Goal: Task Accomplishment & Management: Complete application form

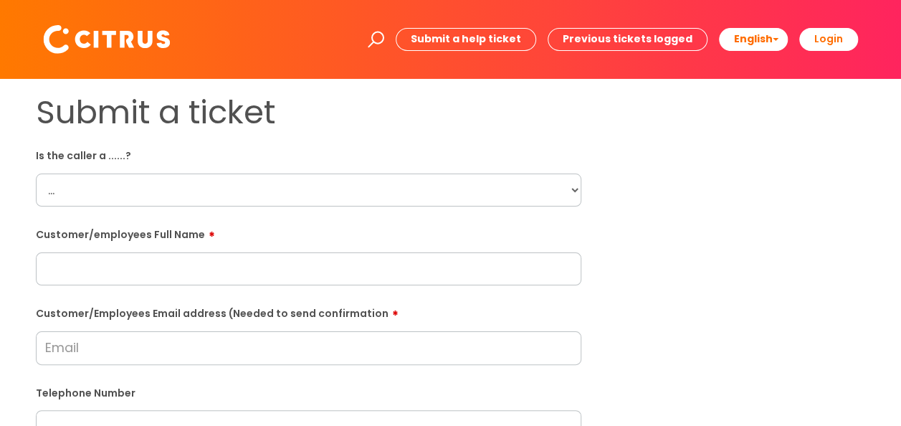
drag, startPoint x: 80, startPoint y: 209, endPoint x: 80, endPoint y: 198, distance: 10.8
click at [80, 196] on select "... Citrus Customer Citrus Employee [DEMOGRAPHIC_DATA] Supplier" at bounding box center [308, 189] width 545 height 33
select select "Citrus Employee"
click at [36, 173] on select "... Citrus Customer Citrus Employee [DEMOGRAPHIC_DATA] Supplier" at bounding box center [308, 189] width 545 height 33
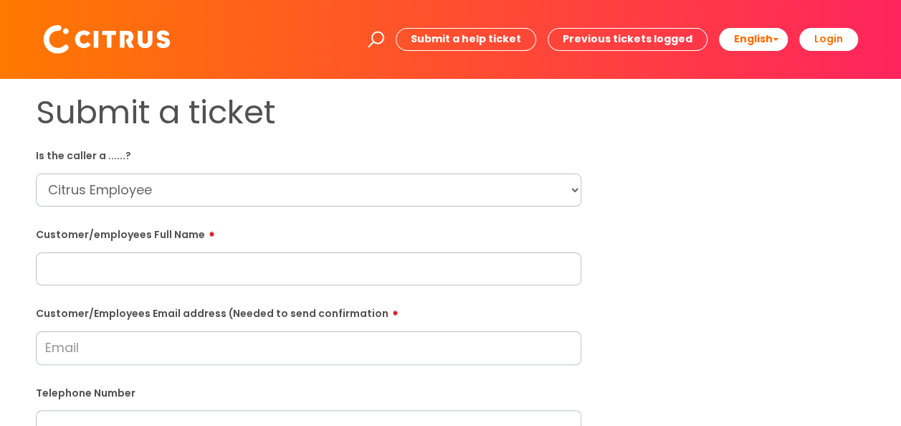
click at [168, 265] on input "text" at bounding box center [308, 268] width 545 height 33
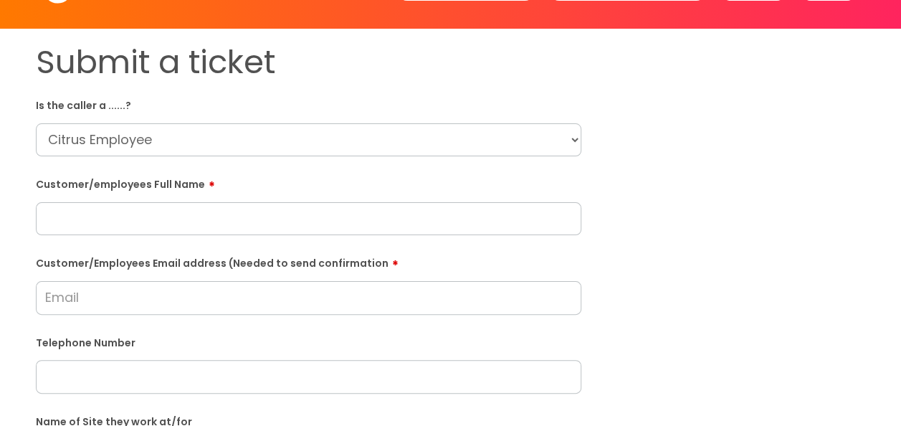
scroll to position [72, 0]
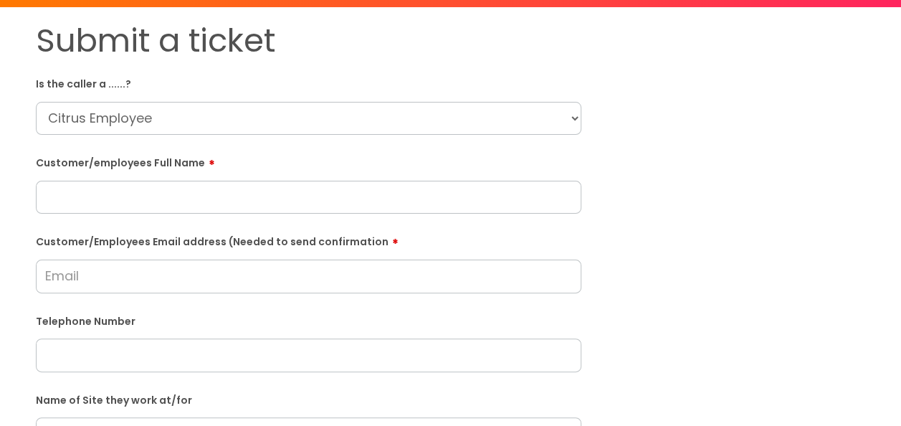
click at [140, 344] on input "text" at bounding box center [308, 354] width 545 height 33
paste input "07411832993"
type input "07411832993"
click at [294, 204] on input "text" at bounding box center [308, 197] width 545 height 33
paste input "[PERSON_NAME]"
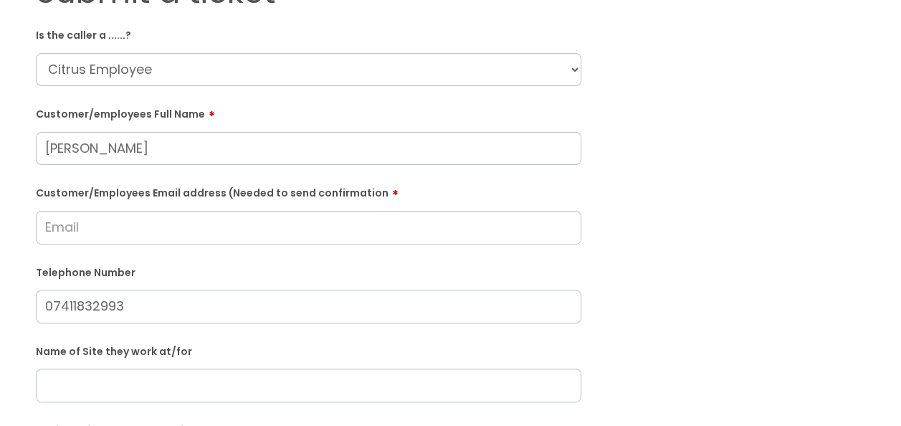
scroll to position [143, 0]
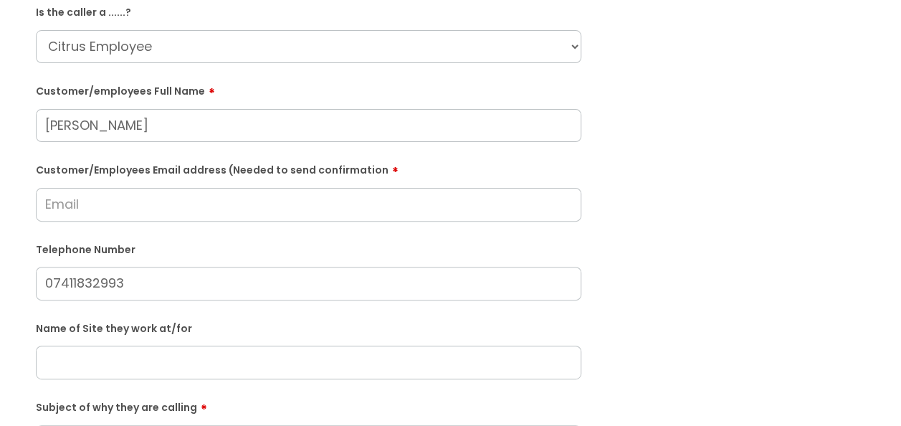
type input "[PERSON_NAME]"
click at [295, 361] on input "text" at bounding box center [308, 362] width 545 height 33
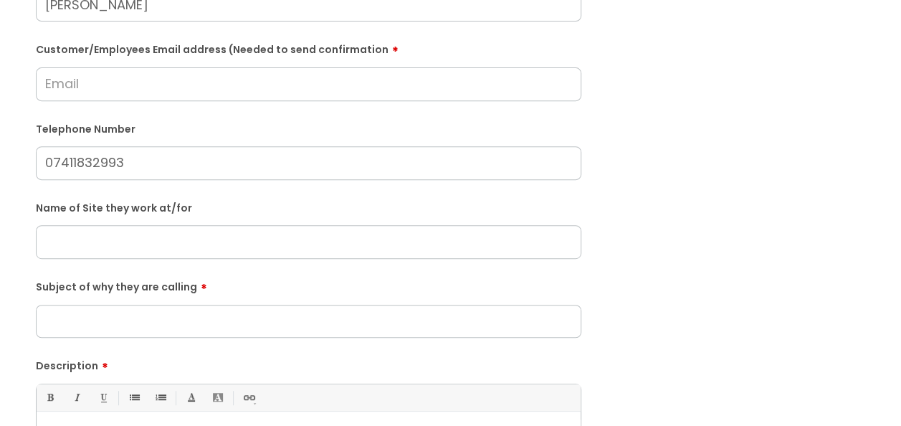
scroll to position [287, 0]
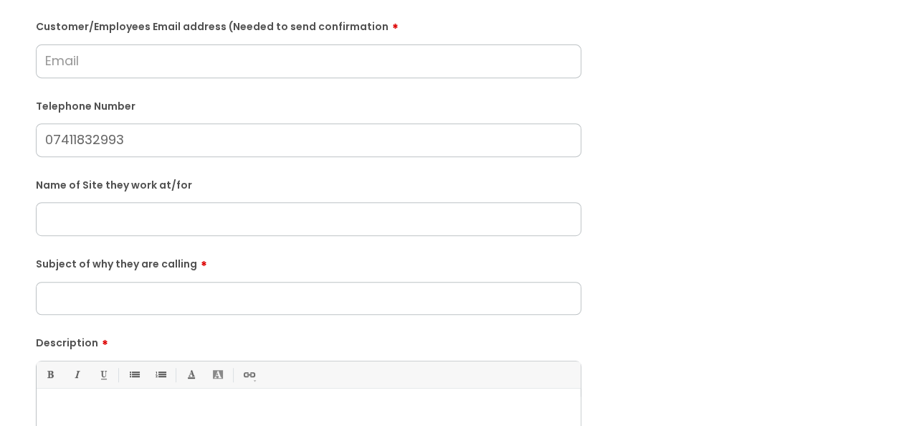
click at [300, 296] on input "Subject of why they are calling" at bounding box center [308, 298] width 545 height 33
type input "Resign"
click at [144, 392] on div "Bold (Ctrl-B) Italic (Ctrl-I) Underline(Ctrl-U) • Unordered List (Ctrl-Shift-7)…" at bounding box center [308, 428] width 545 height 135
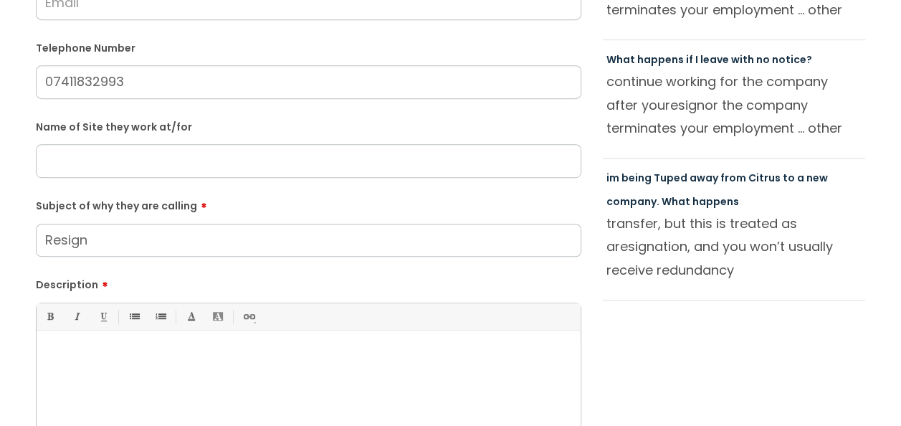
scroll to position [358, 0]
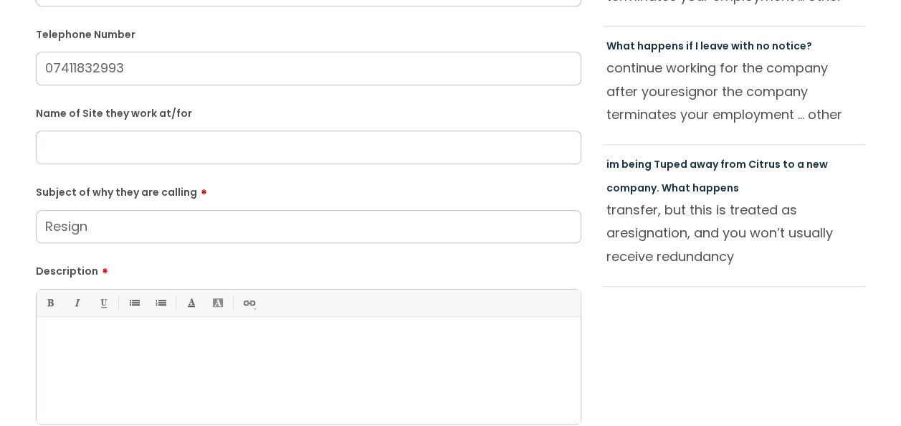
click at [157, 353] on div at bounding box center [309, 374] width 544 height 99
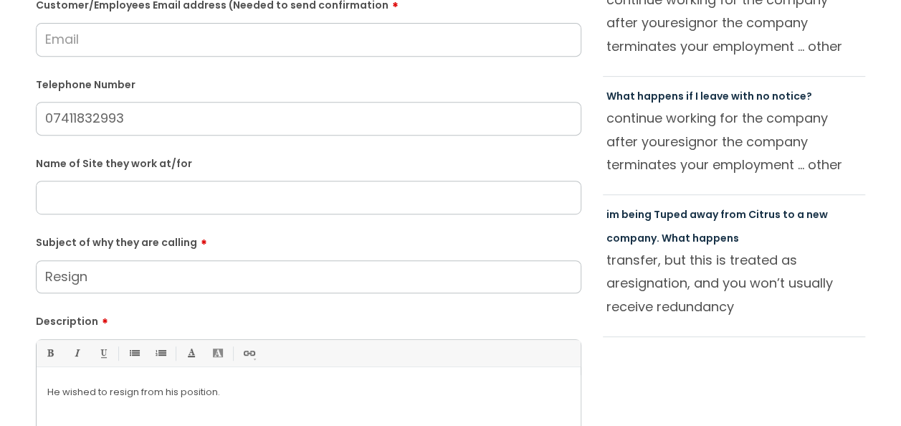
scroll to position [287, 0]
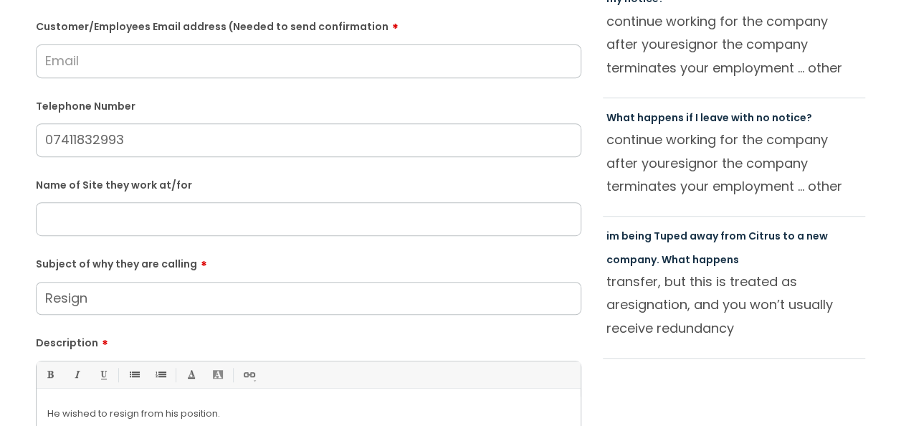
click at [77, 142] on input "07411832993" at bounding box center [308, 139] width 545 height 33
type input "07411 832993"
click at [152, 215] on input "text" at bounding box center [308, 218] width 545 height 33
click at [163, 304] on input "Resign" at bounding box center [308, 298] width 545 height 33
click at [138, 234] on form "Is the caller a ......? ... Citrus Customer Citrus Employee [DEMOGRAPHIC_DATA] …" at bounding box center [308, 233] width 545 height 752
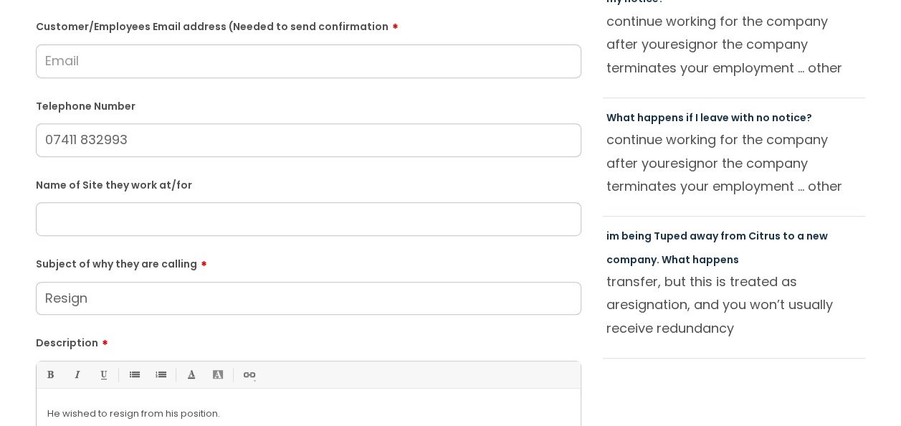
click at [148, 215] on input "text" at bounding box center [308, 218] width 545 height 33
type input "Unsure"
click at [152, 70] on input "Customer/Employees Email address (Needed to send confirmation" at bounding box center [308, 60] width 545 height 33
drag, startPoint x: 181, startPoint y: 57, endPoint x: 0, endPoint y: 44, distance: 181.1
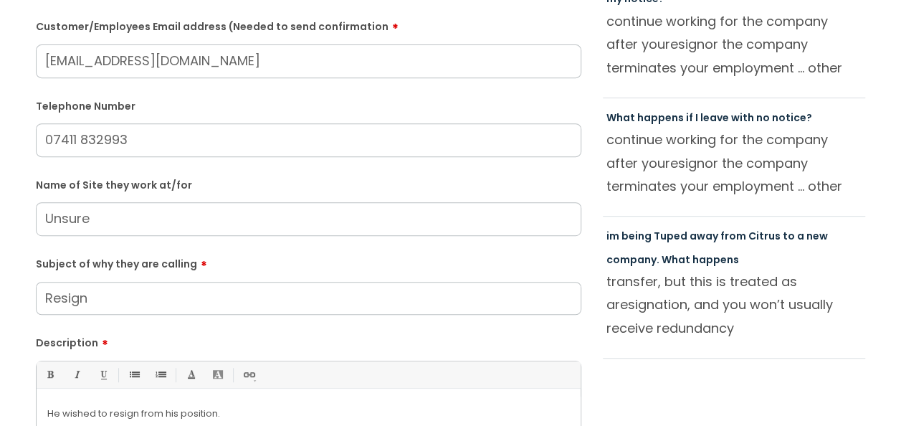
type input "[EMAIL_ADDRESS][DOMAIN_NAME]"
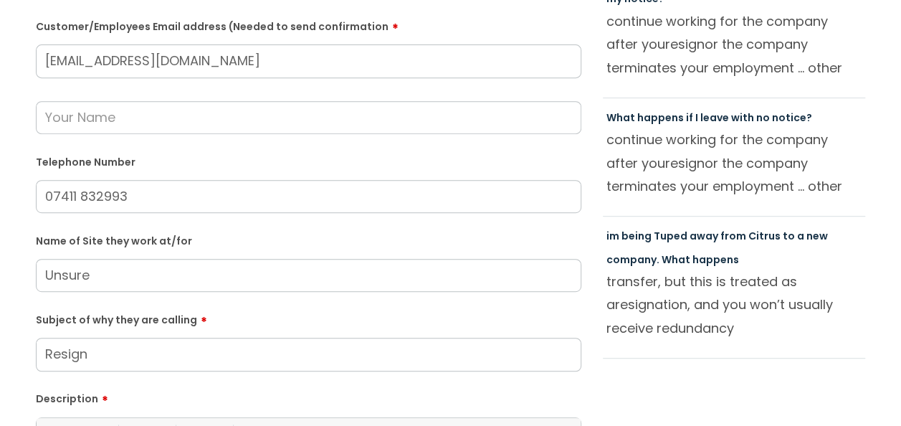
click at [184, 114] on input "text" at bounding box center [308, 117] width 545 height 33
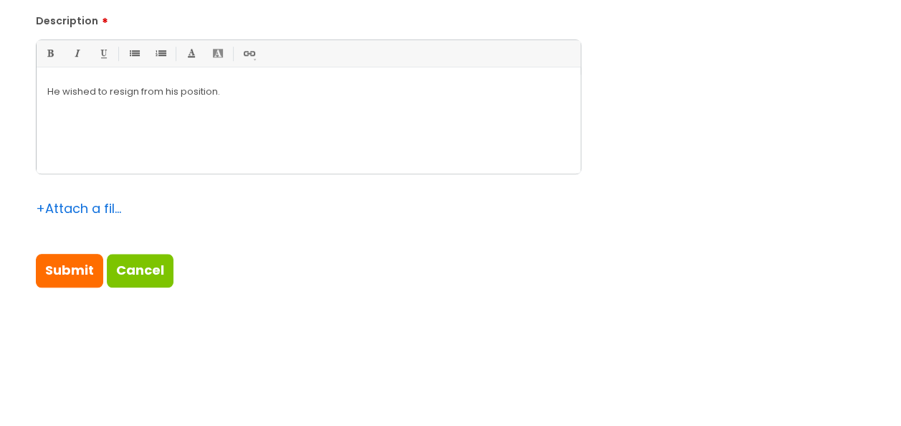
scroll to position [645, 0]
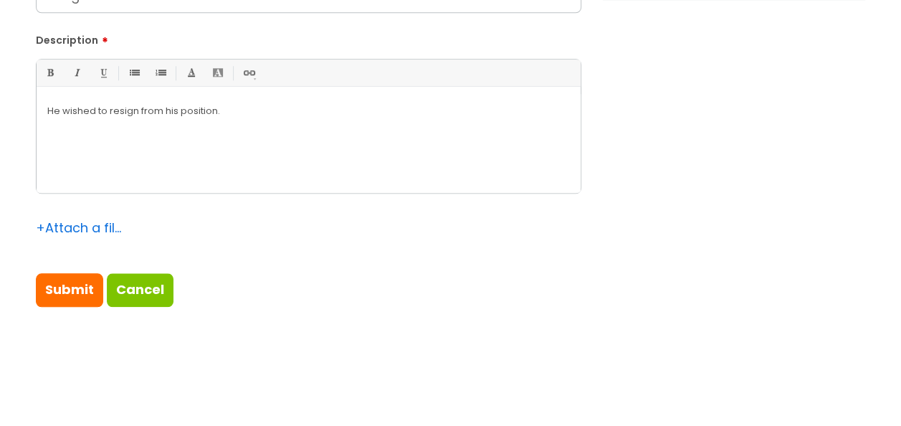
type input "[PERSON_NAME]"
click at [294, 138] on div "He wished to resign from his position." at bounding box center [309, 143] width 544 height 99
click at [63, 284] on input "Submit" at bounding box center [69, 289] width 67 height 33
type input "Please Wait..."
